Goal: Transaction & Acquisition: Purchase product/service

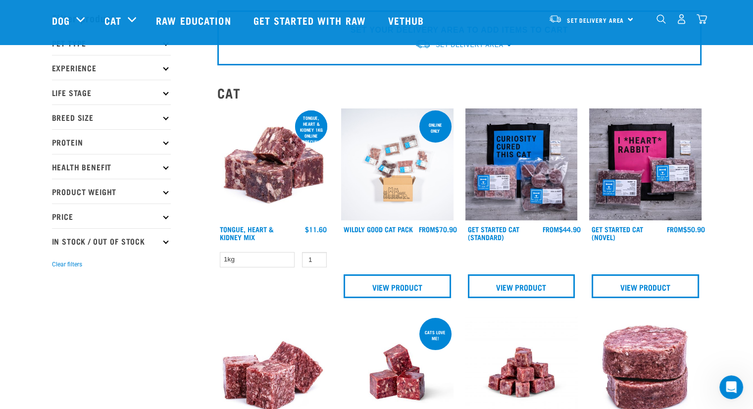
click at [628, 17] on div "Set Delivery Area North Island South Island" at bounding box center [591, 19] width 97 height 22
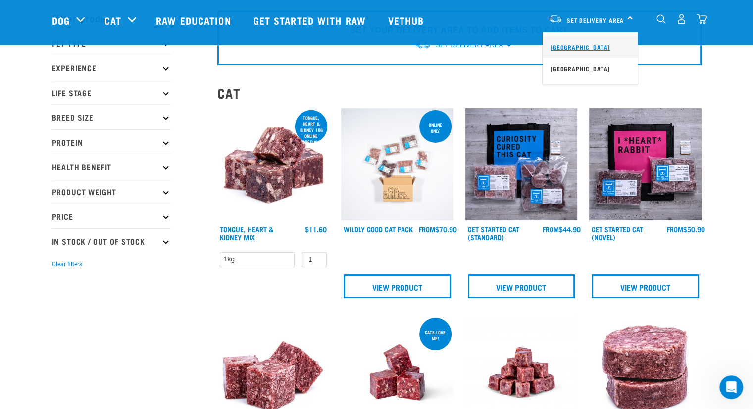
click at [577, 48] on link "[GEOGRAPHIC_DATA]" at bounding box center [590, 47] width 95 height 22
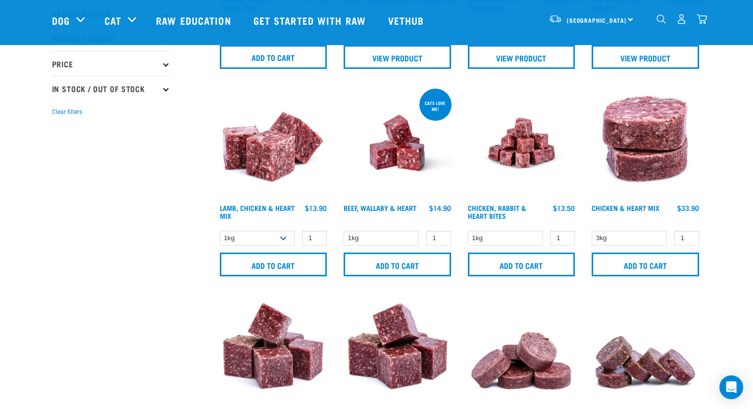
scroll to position [211, 0]
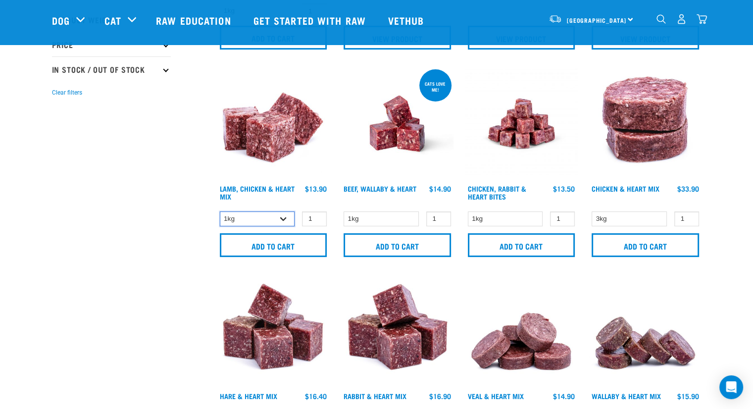
click at [284, 219] on select "1kg 3kg" at bounding box center [257, 218] width 75 height 15
click at [220, 211] on select "1kg 3kg" at bounding box center [257, 218] width 75 height 15
click at [287, 218] on select "1kg 3kg" at bounding box center [257, 218] width 75 height 15
select select "249"
click at [220, 211] on select "1kg 3kg" at bounding box center [257, 218] width 75 height 15
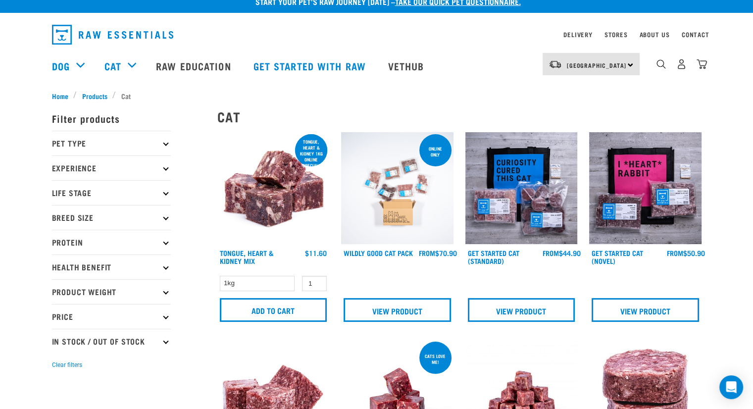
scroll to position [0, 0]
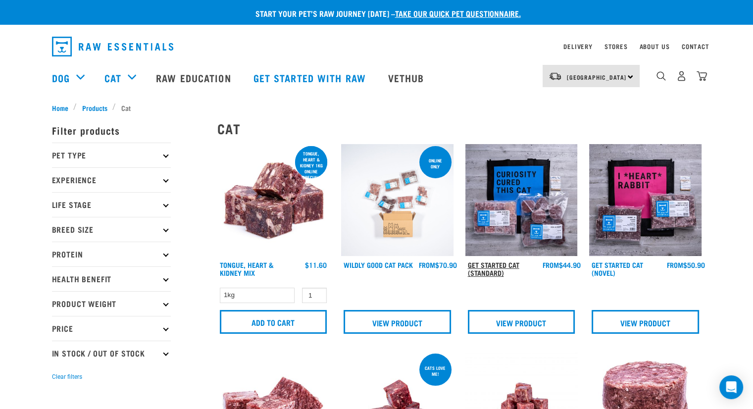
click at [493, 269] on link "Get Started Cat (Standard)" at bounding box center [493, 268] width 51 height 11
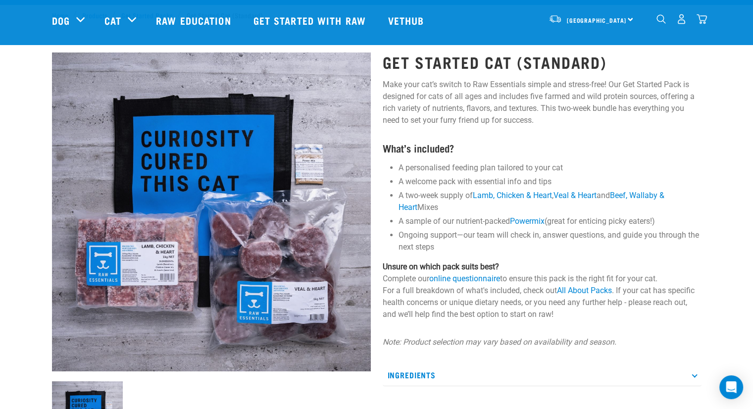
scroll to position [105, 0]
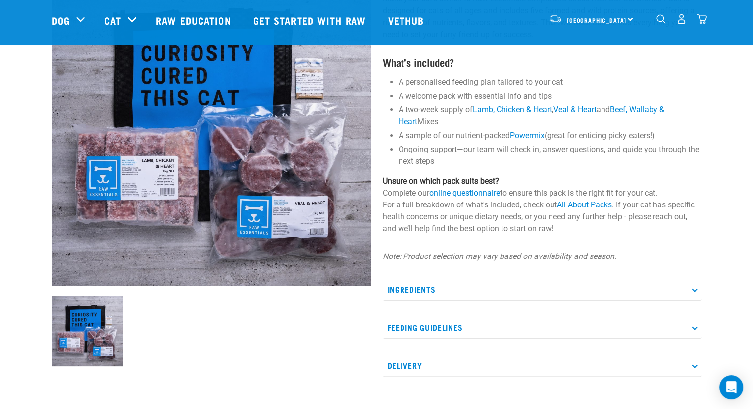
click at [693, 289] on icon at bounding box center [694, 288] width 5 height 5
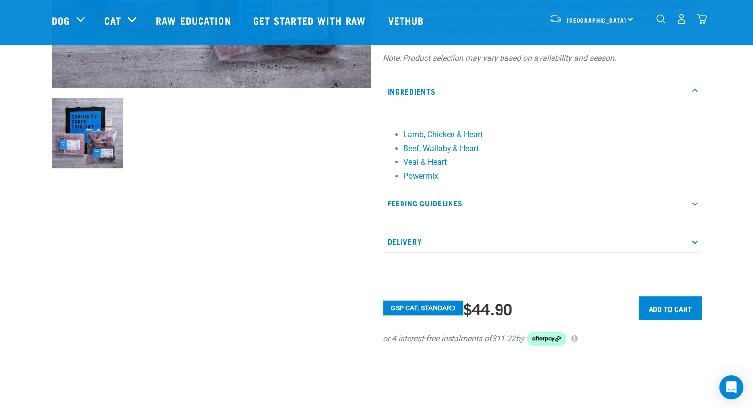
scroll to position [343, 0]
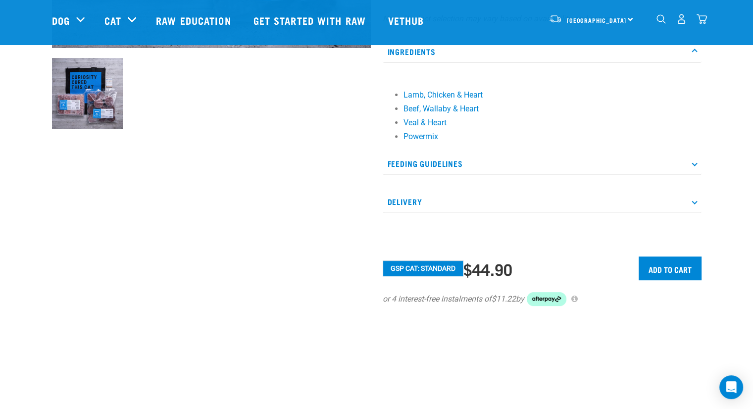
click at [696, 163] on icon at bounding box center [694, 162] width 5 height 5
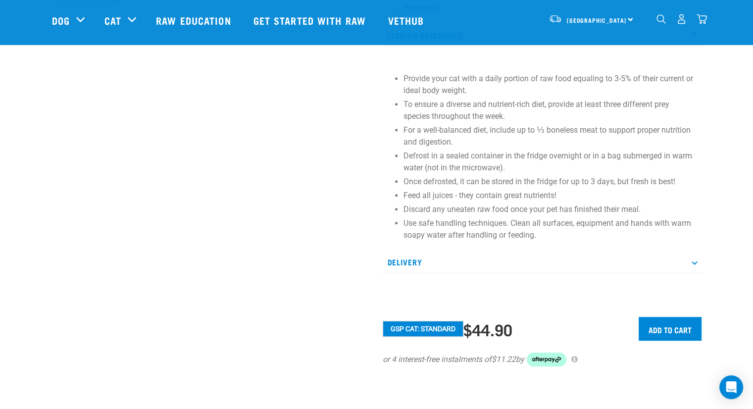
scroll to position [0, 0]
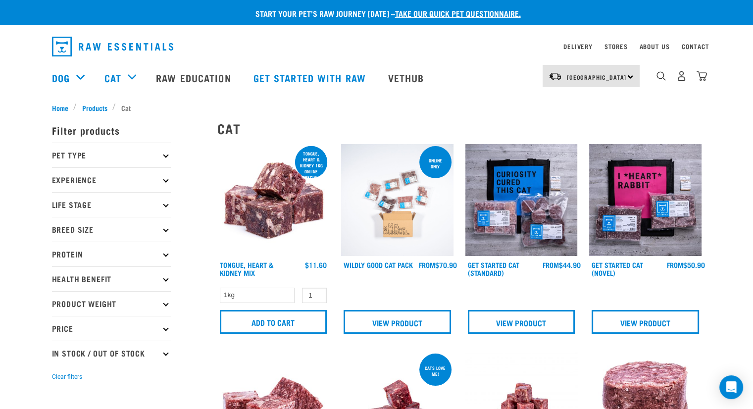
click at [166, 206] on icon at bounding box center [165, 204] width 5 height 5
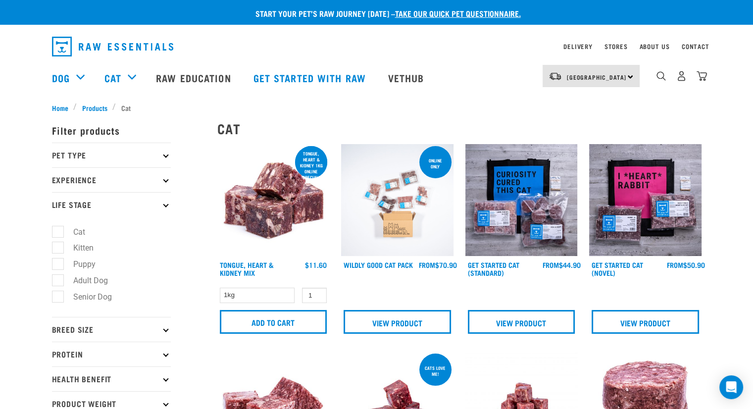
click at [69, 232] on label "Cat" at bounding box center [73, 232] width 32 height 12
click at [58, 232] on input "Cat" at bounding box center [55, 230] width 6 height 6
checkbox input "true"
click at [166, 180] on icon at bounding box center [165, 179] width 5 height 5
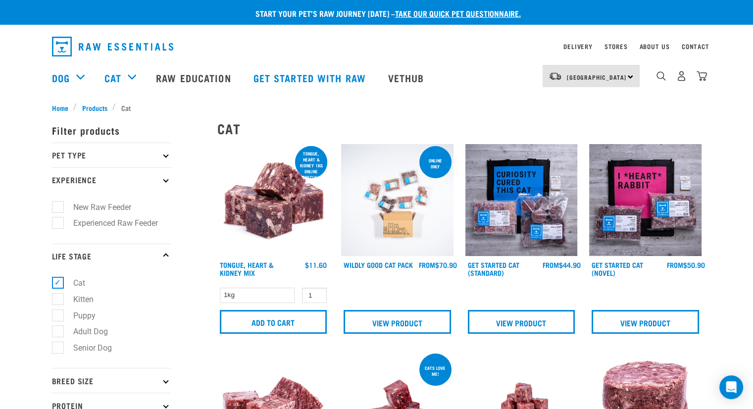
click at [57, 205] on label "New Raw Feeder" at bounding box center [96, 207] width 78 height 12
click at [52, 205] on input "New Raw Feeder" at bounding box center [55, 205] width 6 height 6
checkbox input "true"
click at [166, 155] on icon at bounding box center [165, 154] width 5 height 5
click at [167, 155] on icon at bounding box center [165, 154] width 5 height 5
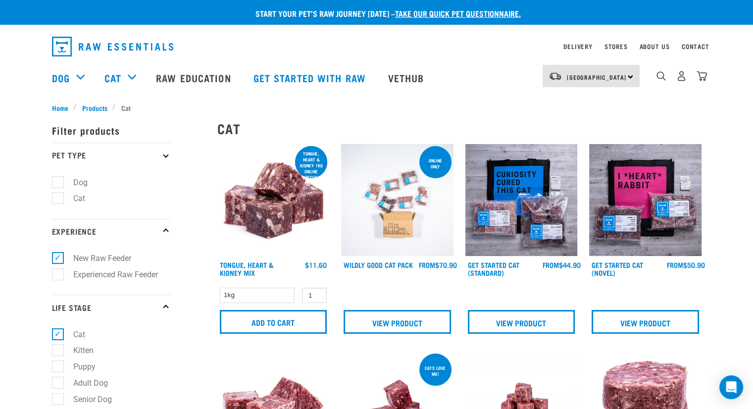
click at [57, 200] on label "Cat" at bounding box center [73, 198] width 32 height 12
click at [56, 200] on input "Cat" at bounding box center [55, 197] width 6 height 6
checkbox input "true"
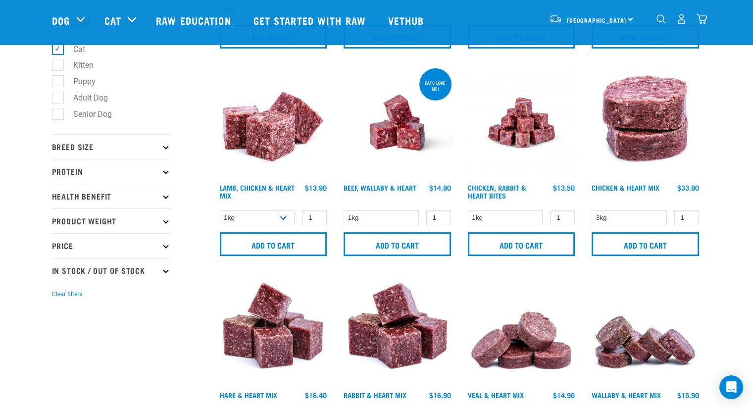
scroll to position [220, 0]
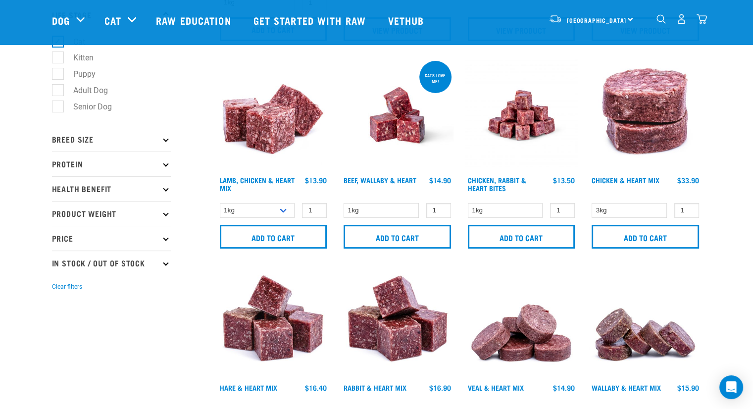
click at [169, 141] on p "Breed Size" at bounding box center [111, 139] width 119 height 25
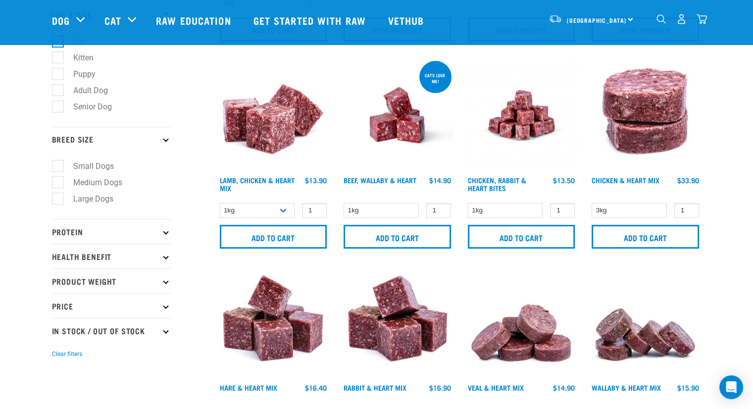
click at [166, 308] on icon at bounding box center [165, 305] width 5 height 5
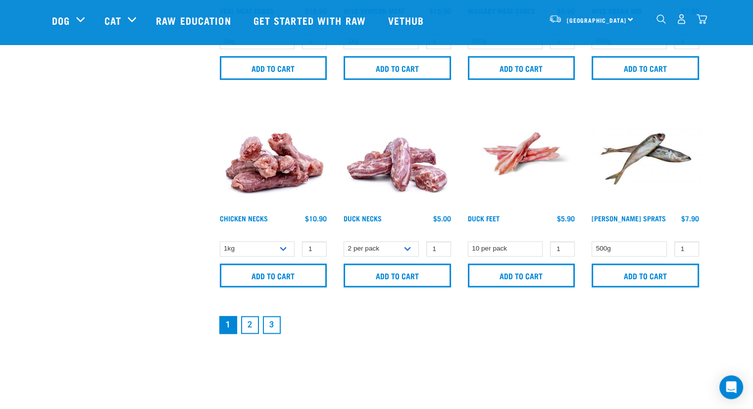
scroll to position [1429, 0]
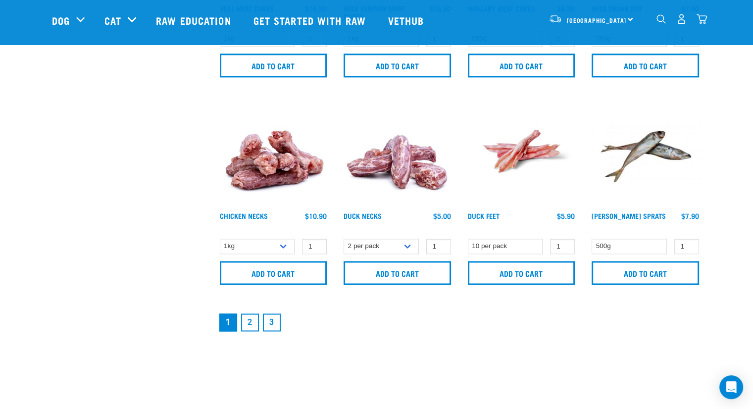
click at [250, 319] on link "2" at bounding box center [250, 322] width 18 height 18
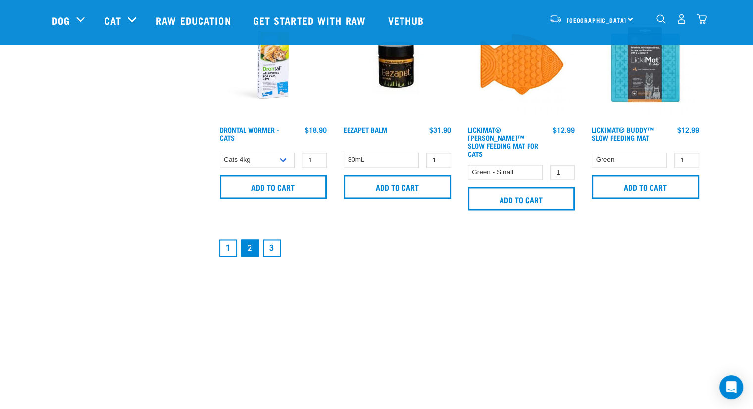
scroll to position [1594, 0]
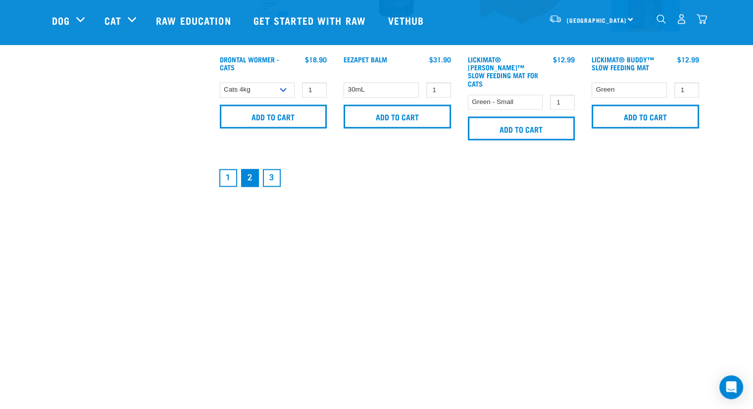
click at [225, 169] on link "1" at bounding box center [228, 178] width 18 height 18
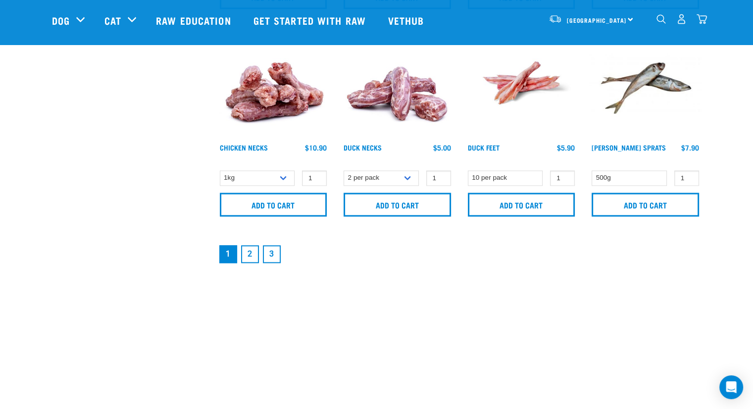
scroll to position [1501, 0]
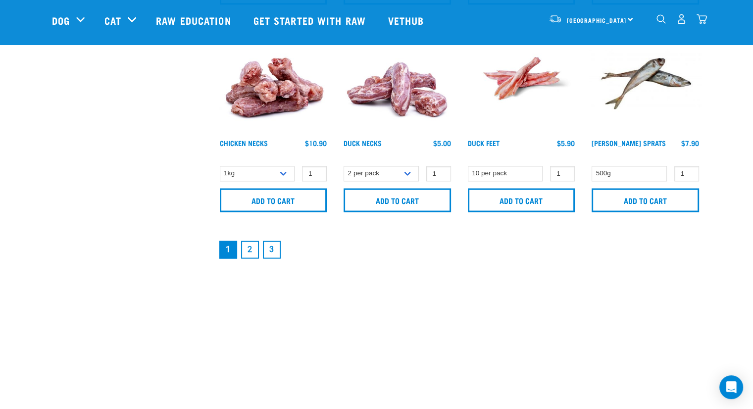
click at [293, 101] on img at bounding box center [273, 78] width 112 height 112
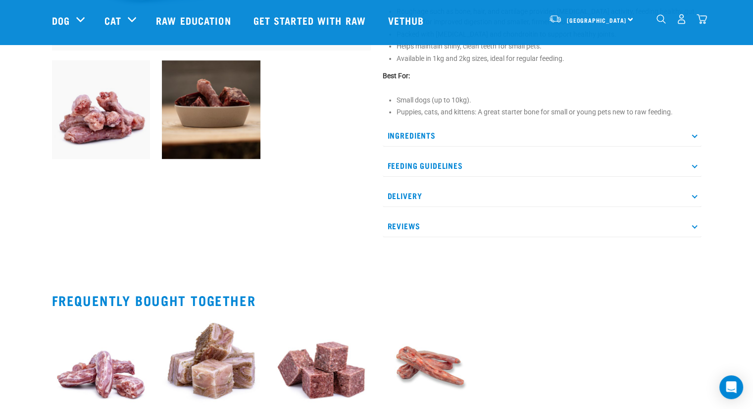
scroll to position [350, 0]
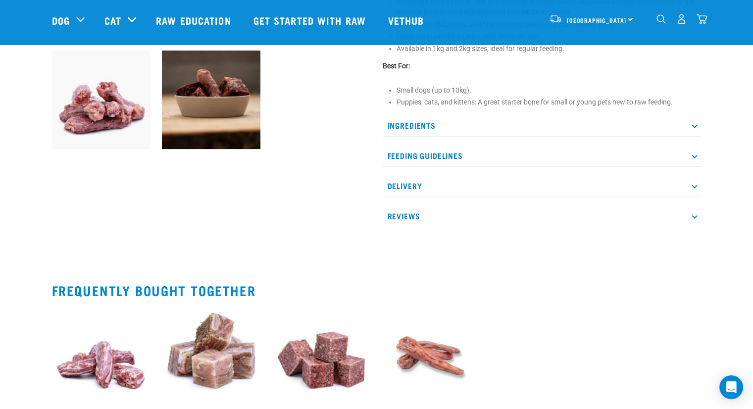
click at [694, 128] on p "Ingredients" at bounding box center [542, 125] width 319 height 22
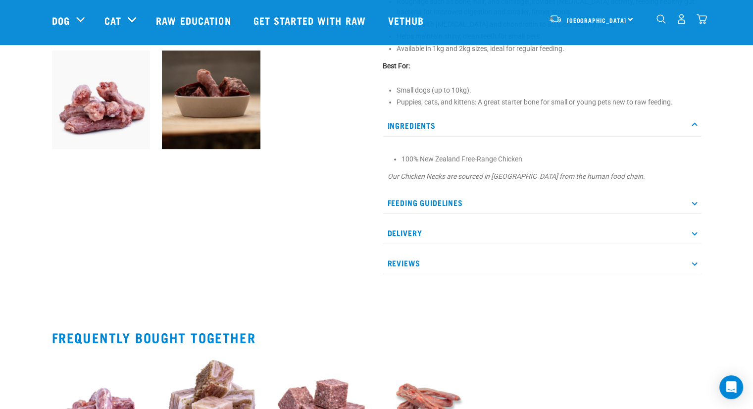
click at [696, 206] on p "Feeding Guidelines" at bounding box center [542, 203] width 319 height 22
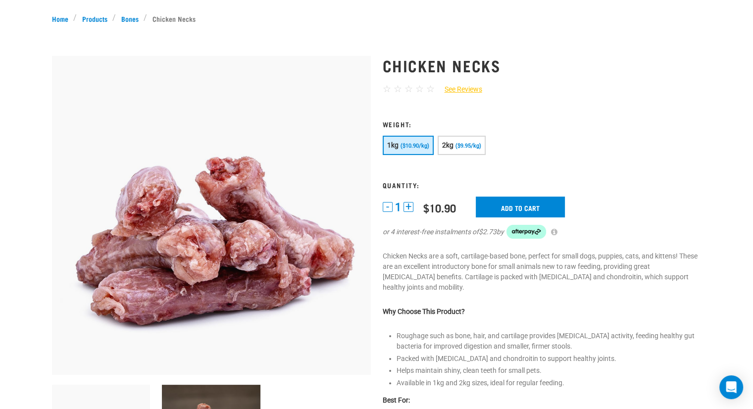
scroll to position [0, 0]
